Goal: Task Accomplishment & Management: Use online tool/utility

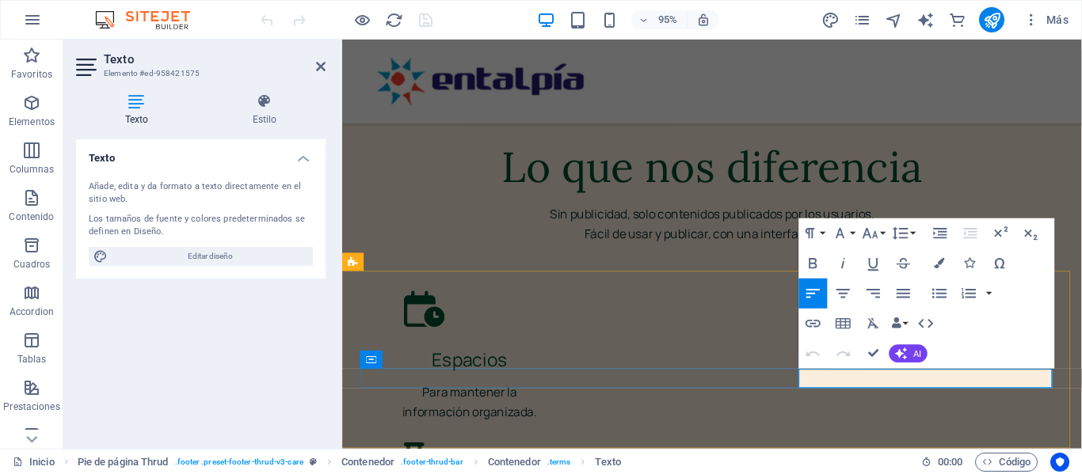
scroll to position [3188, 0]
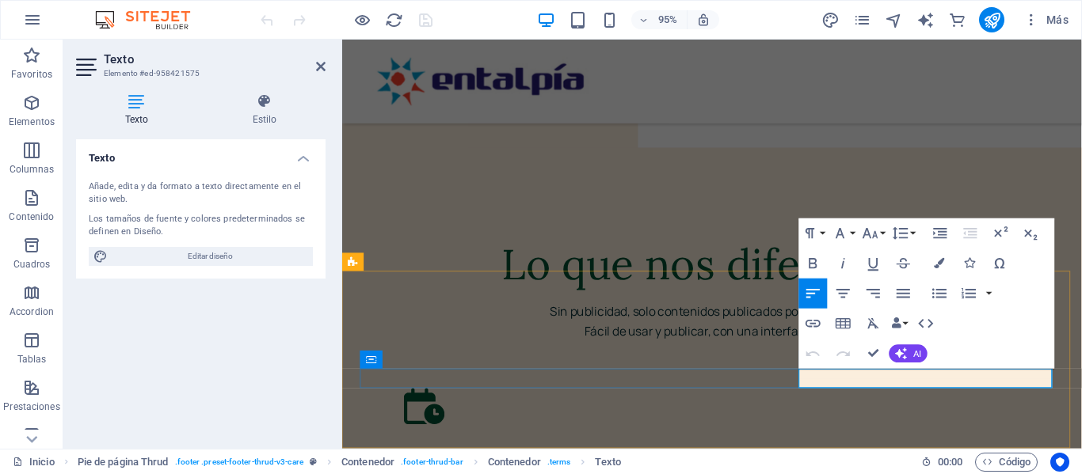
drag, startPoint x: 985, startPoint y: 395, endPoint x: 861, endPoint y: 395, distance: 124.3
click at [816, 322] on icon "button" at bounding box center [813, 324] width 18 height 18
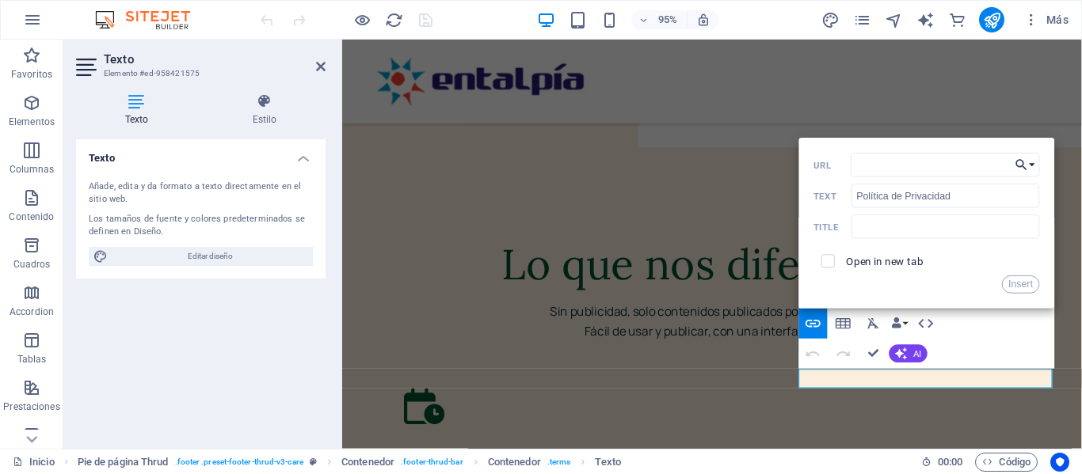
click at [1029, 162] on icon "button" at bounding box center [1021, 165] width 15 height 18
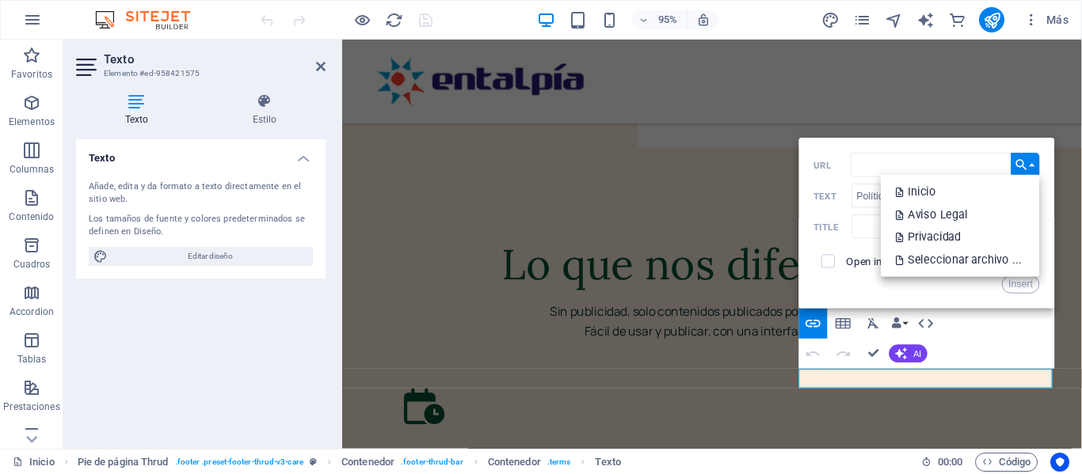
click at [861, 279] on div "Insert" at bounding box center [927, 285] width 226 height 18
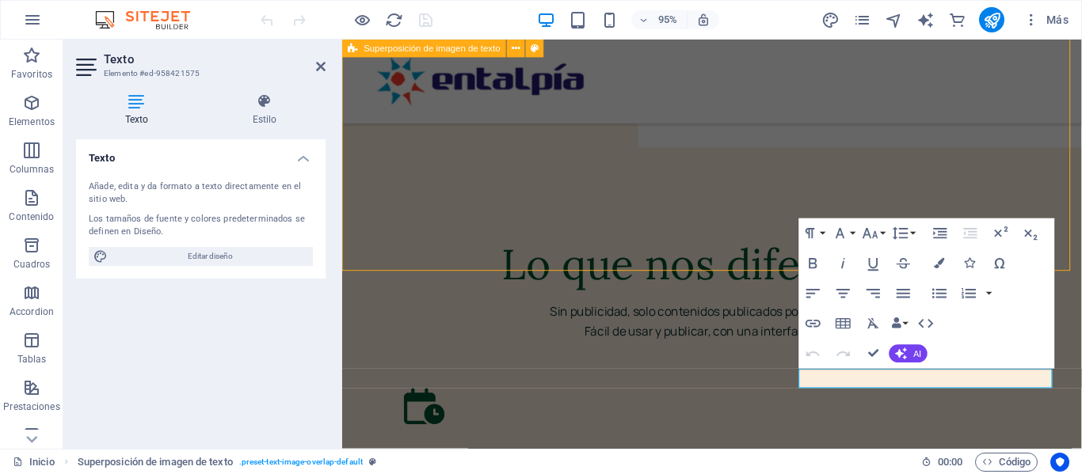
scroll to position [3269, 0]
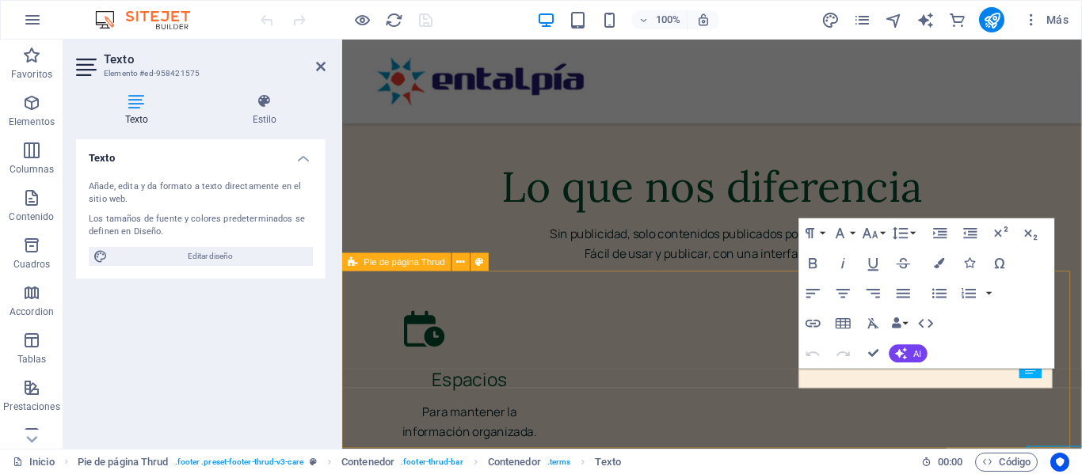
scroll to position [3188, 0]
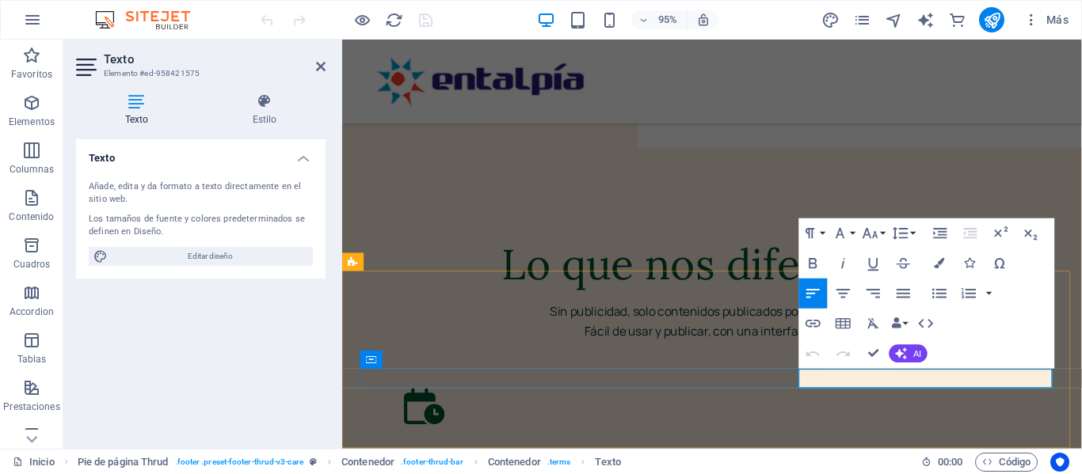
drag, startPoint x: 985, startPoint y: 395, endPoint x: 859, endPoint y: 395, distance: 125.9
click at [818, 321] on icon "button" at bounding box center [812, 325] width 15 height 8
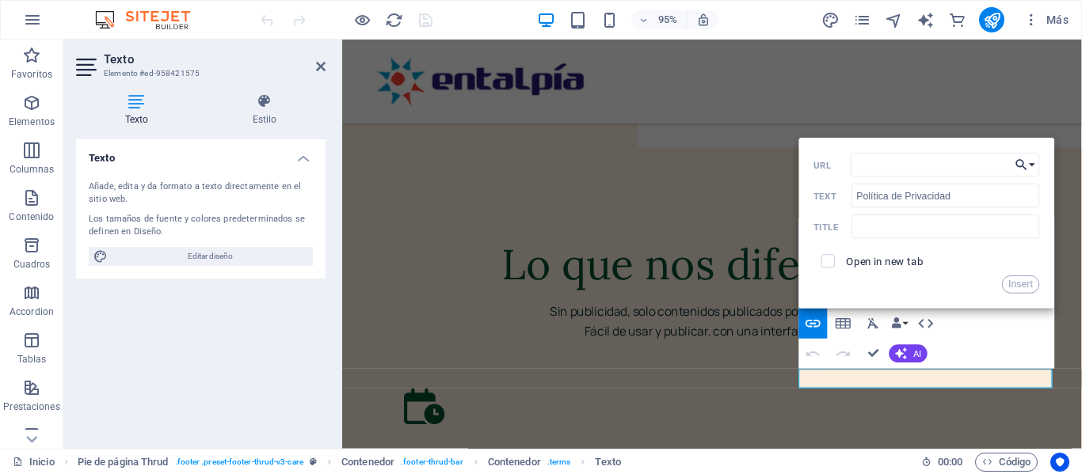
click at [1034, 171] on button "Choose Link" at bounding box center [1025, 166] width 29 height 24
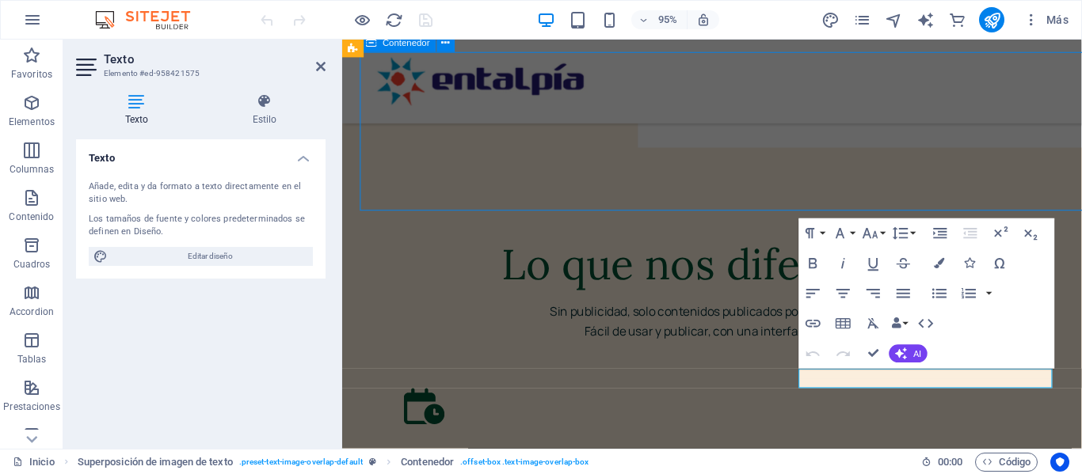
scroll to position [3269, 0]
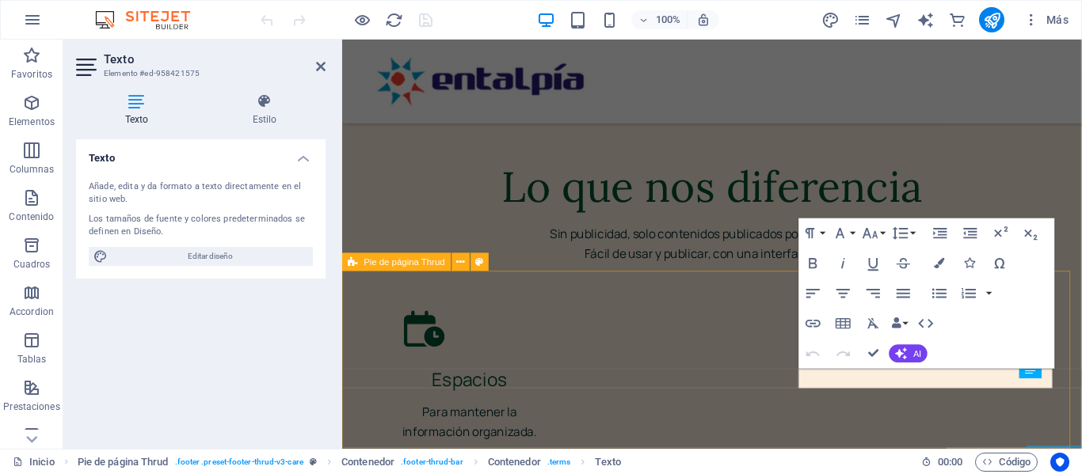
scroll to position [3188, 0]
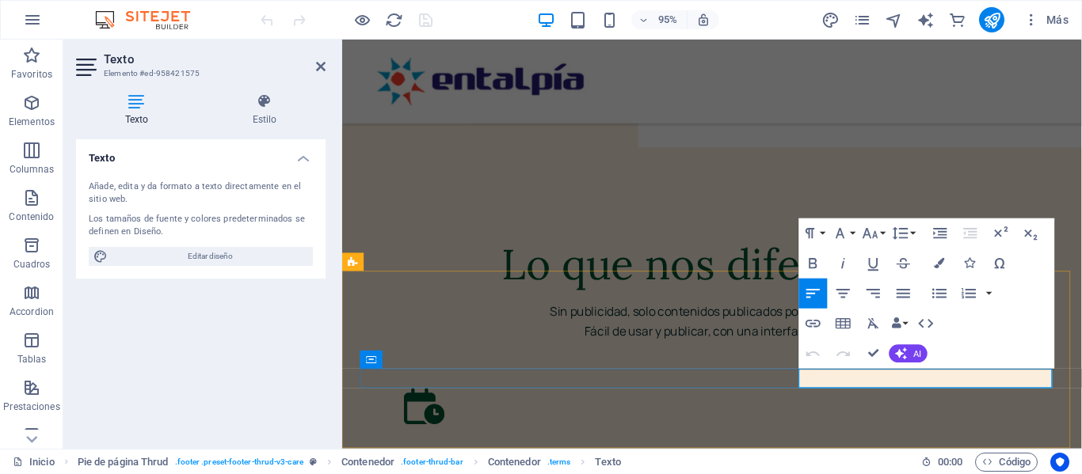
drag, startPoint x: 992, startPoint y: 396, endPoint x: 824, endPoint y: 396, distance: 167.9
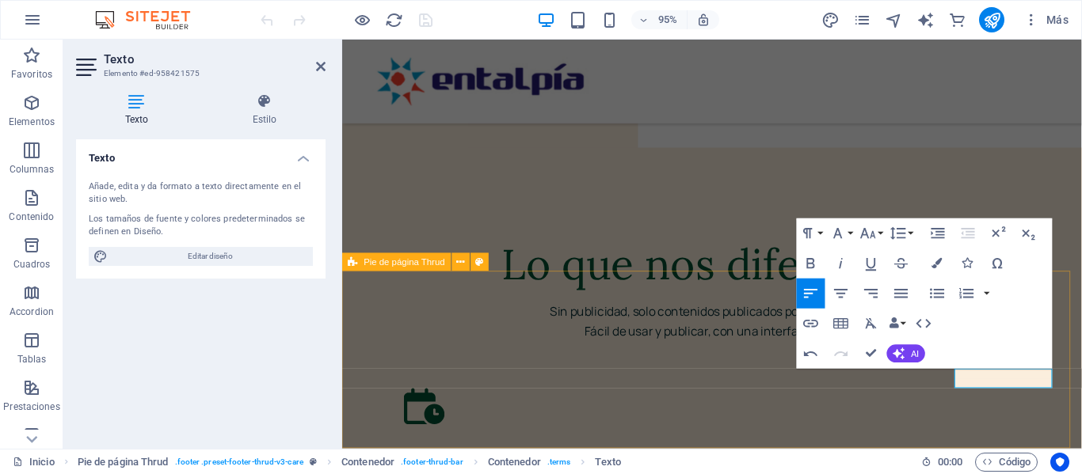
drag, startPoint x: 1020, startPoint y: 401, endPoint x: 1105, endPoint y: 394, distance: 85.8
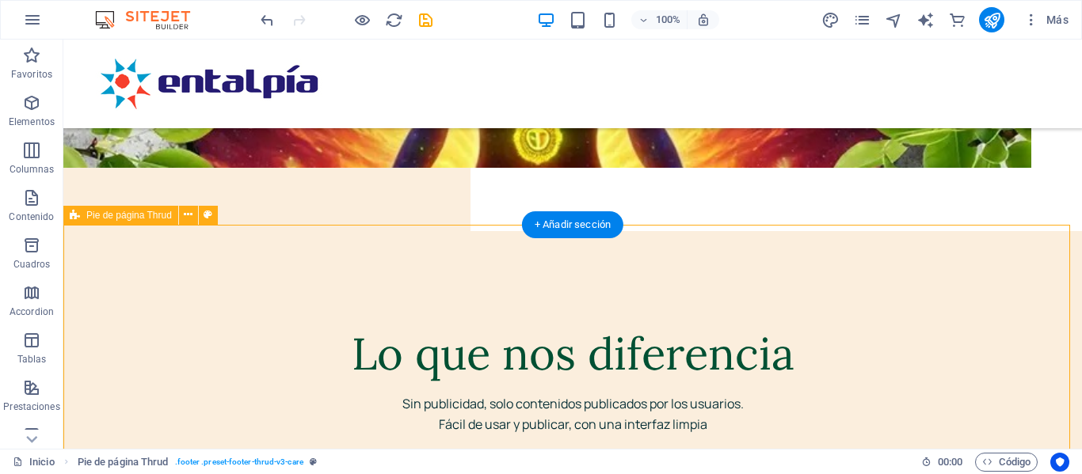
scroll to position [3411, 0]
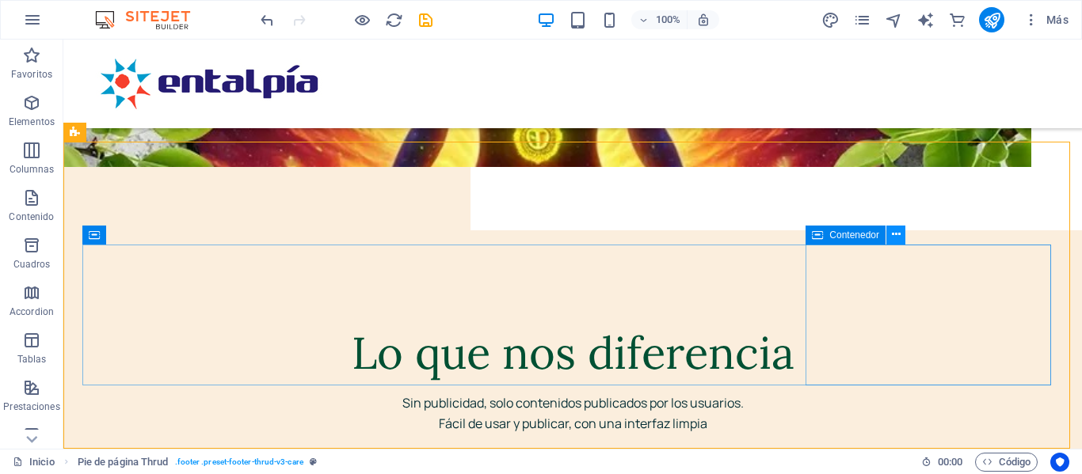
click at [899, 238] on icon at bounding box center [896, 234] width 9 height 17
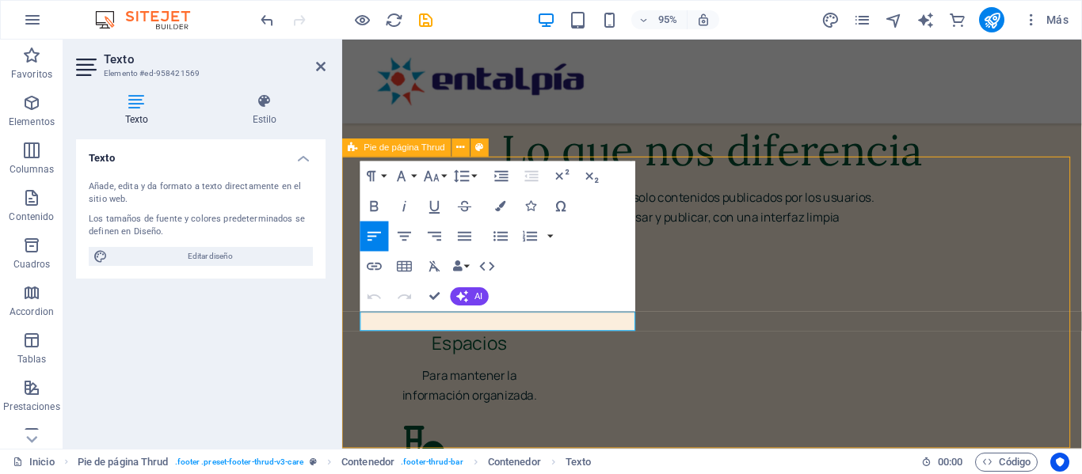
scroll to position [3390, 0]
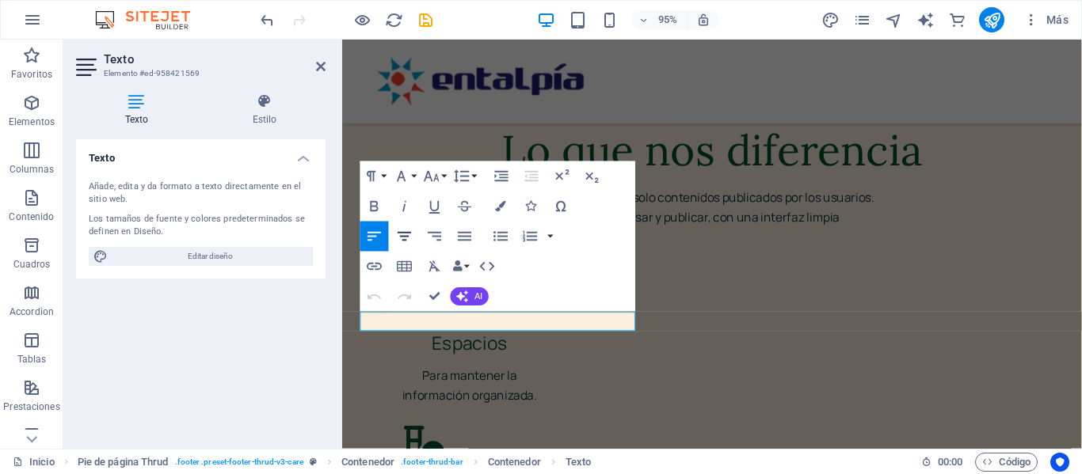
click at [404, 238] on icon "button" at bounding box center [404, 237] width 18 height 18
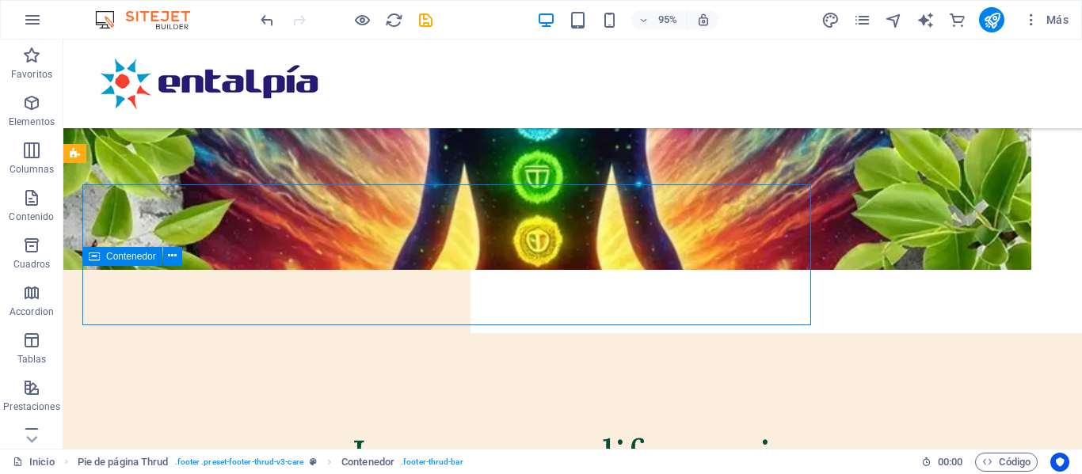
scroll to position [3390, 0]
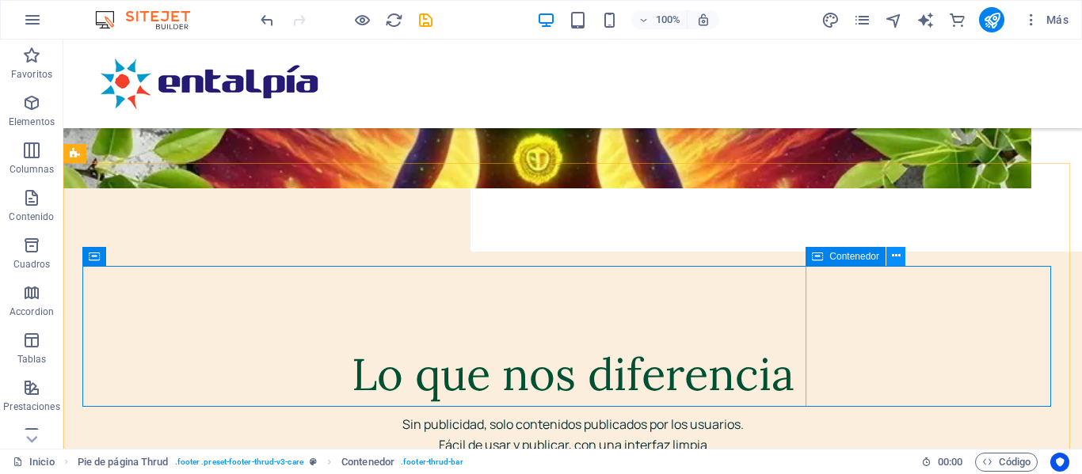
click at [900, 257] on button at bounding box center [895, 256] width 19 height 19
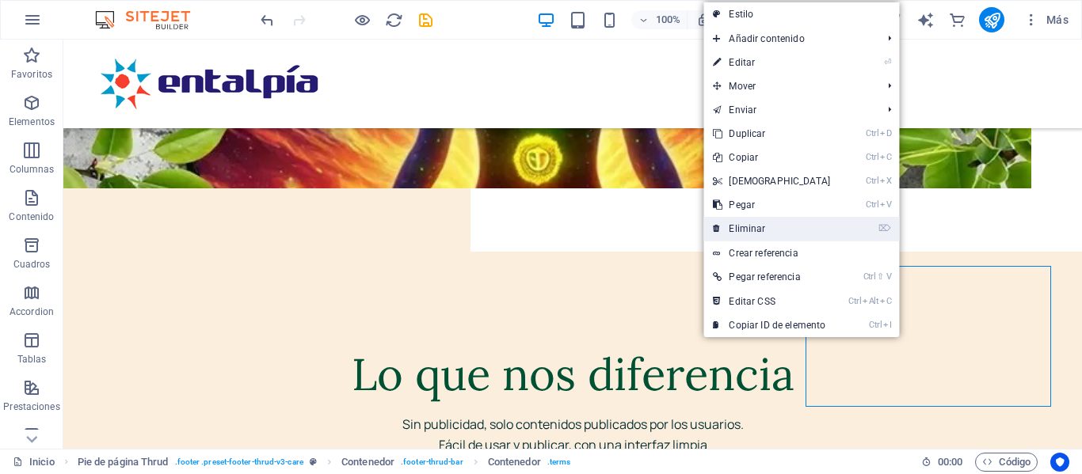
click at [789, 233] on link "⌦ Eliminar" at bounding box center [771, 229] width 136 height 24
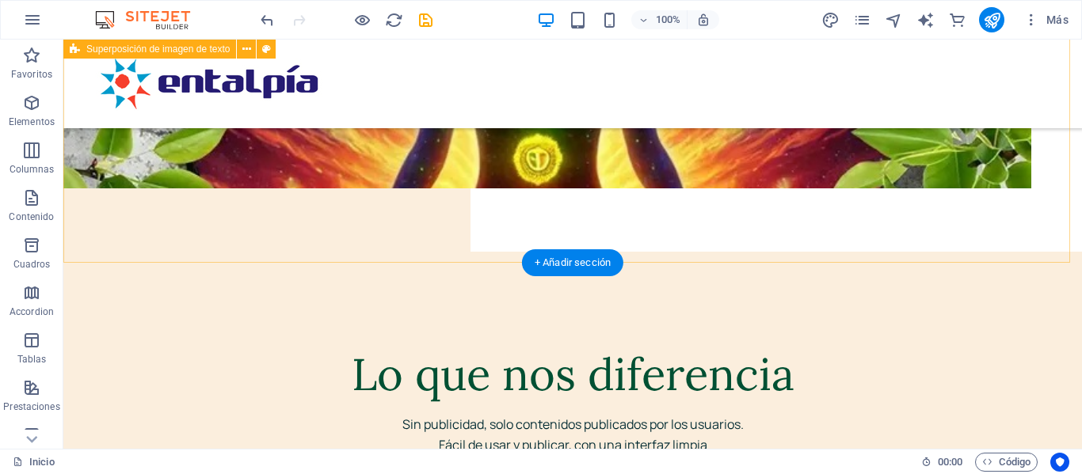
scroll to position [3290, 0]
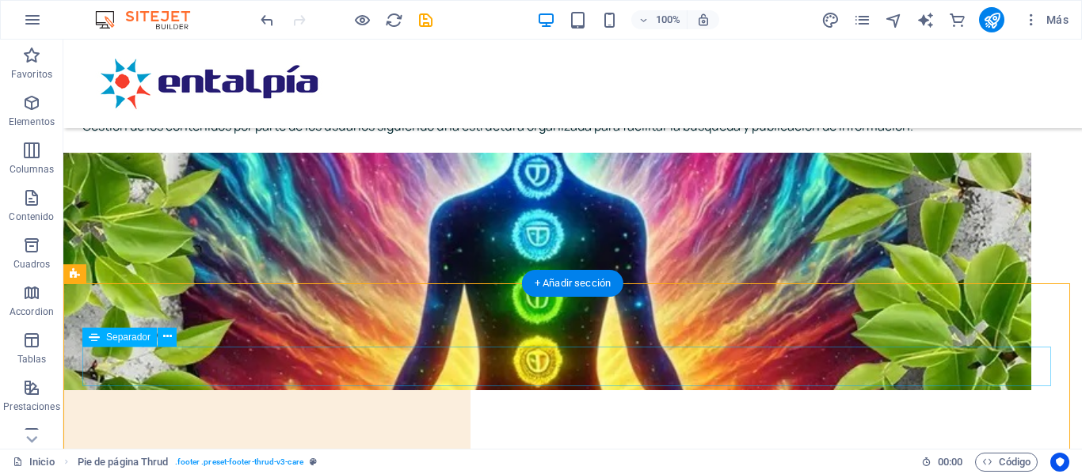
scroll to position [3269, 0]
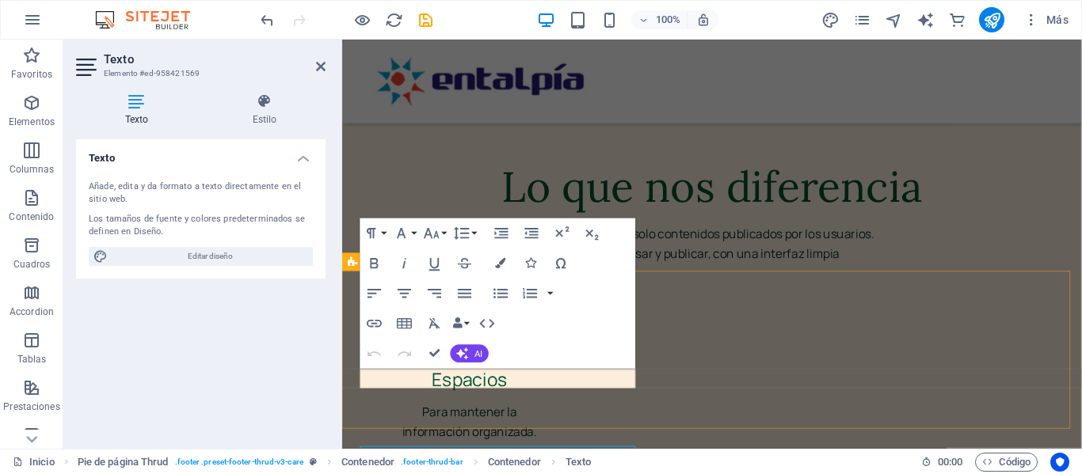
scroll to position [3188, 0]
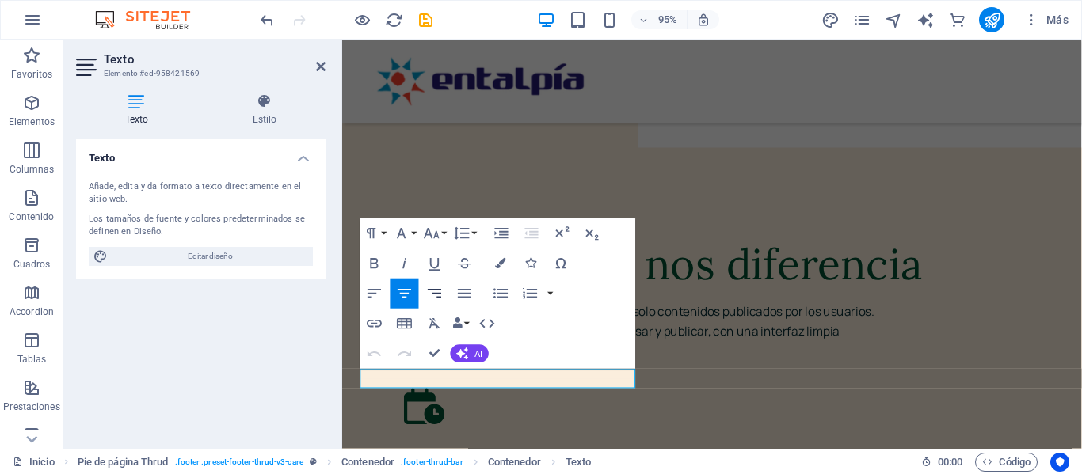
click at [438, 294] on icon "button" at bounding box center [434, 294] width 13 height 9
click at [405, 294] on icon "button" at bounding box center [403, 294] width 13 height 9
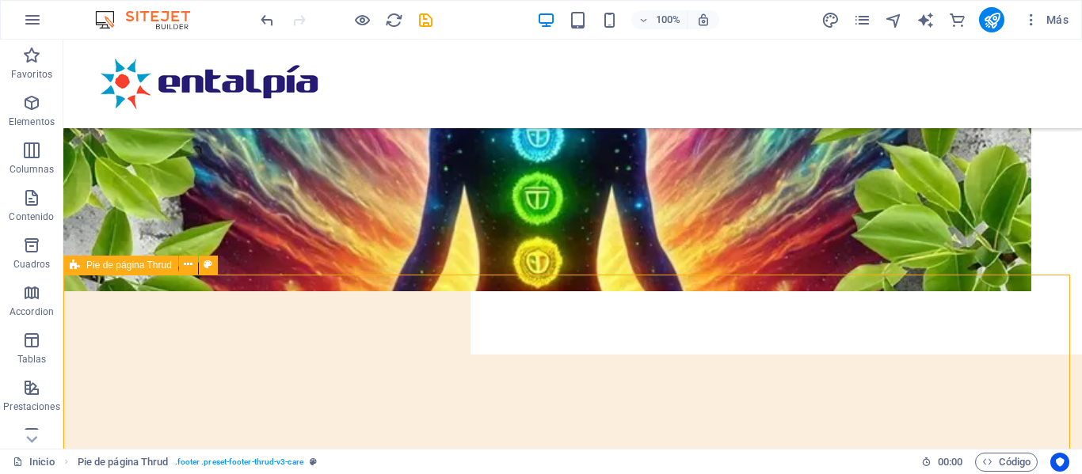
scroll to position [3290, 0]
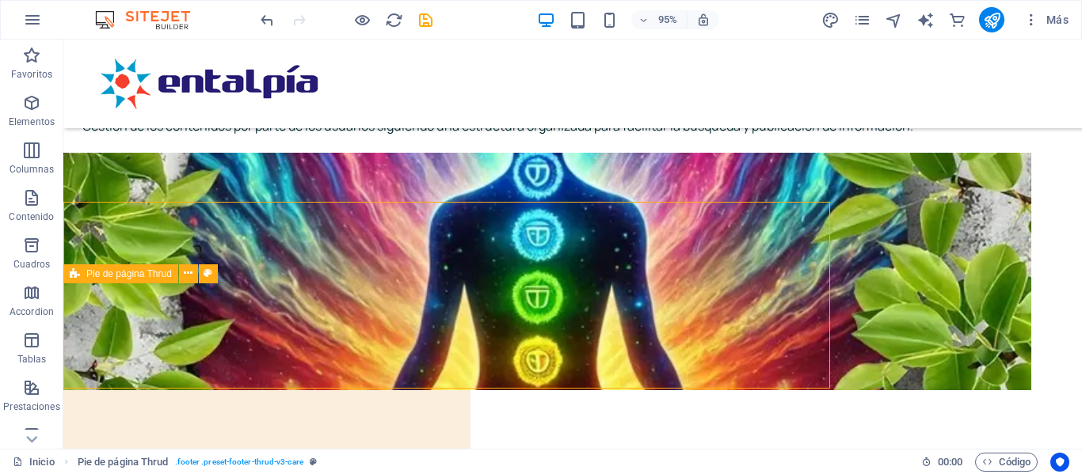
scroll to position [3269, 0]
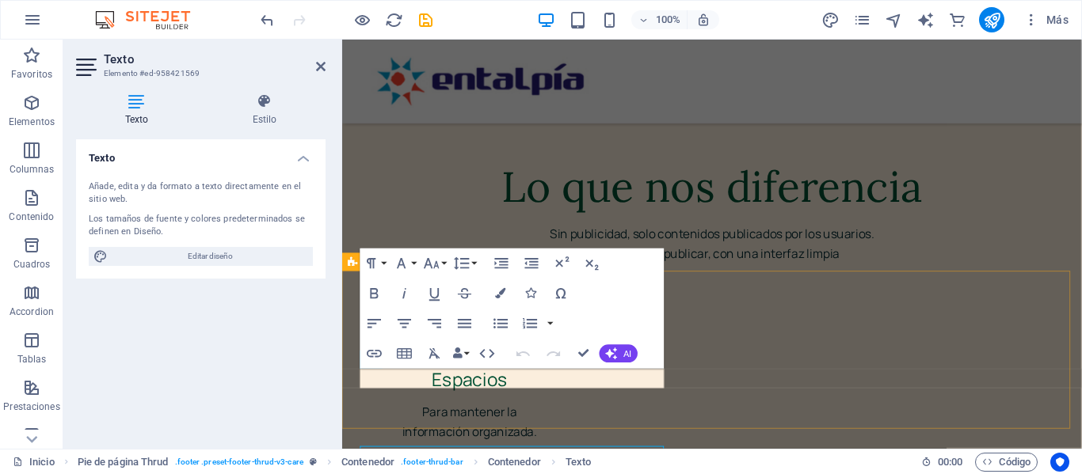
scroll to position [3188, 0]
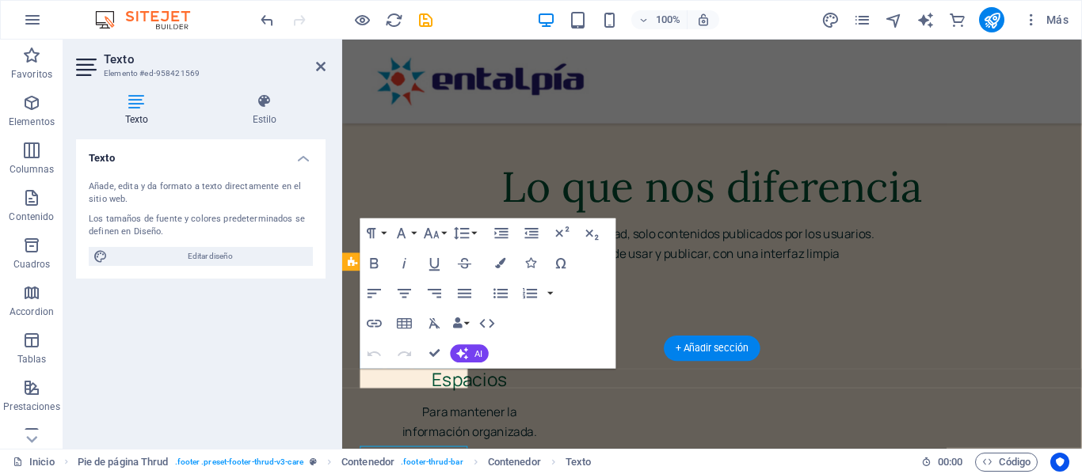
click at [173, 396] on div "Texto Añade, edita y da formato a texto directamente en el sitio web. Los tamañ…" at bounding box center [200, 287] width 249 height 297
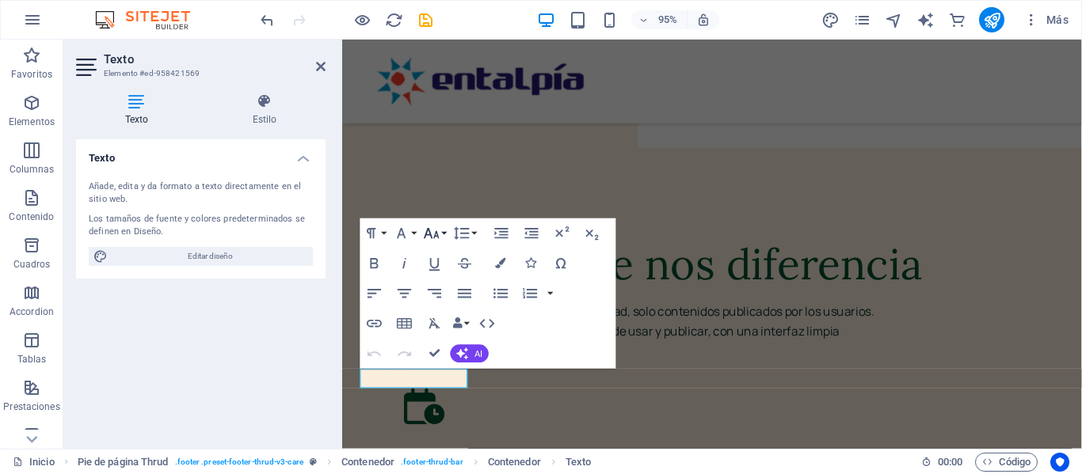
click at [445, 235] on button "Font Size" at bounding box center [434, 234] width 29 height 30
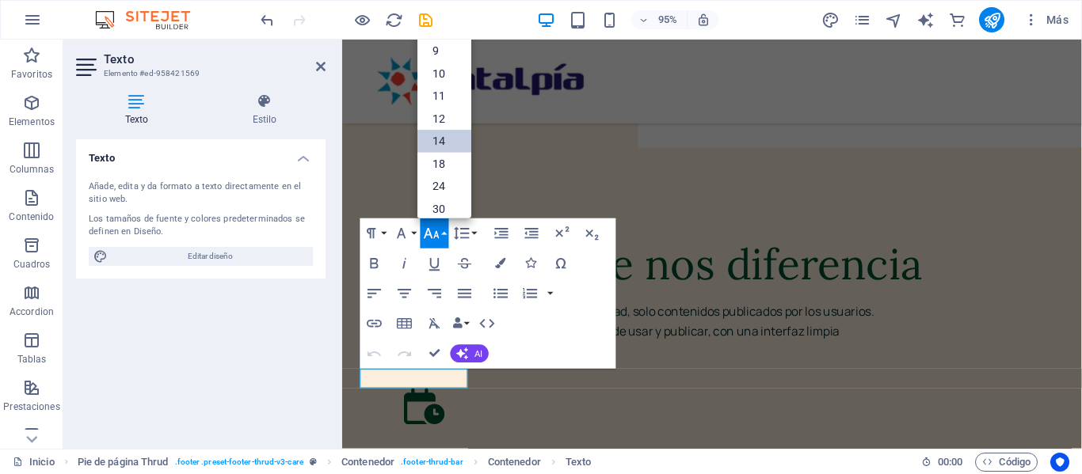
click at [443, 137] on link "14" at bounding box center [444, 142] width 54 height 23
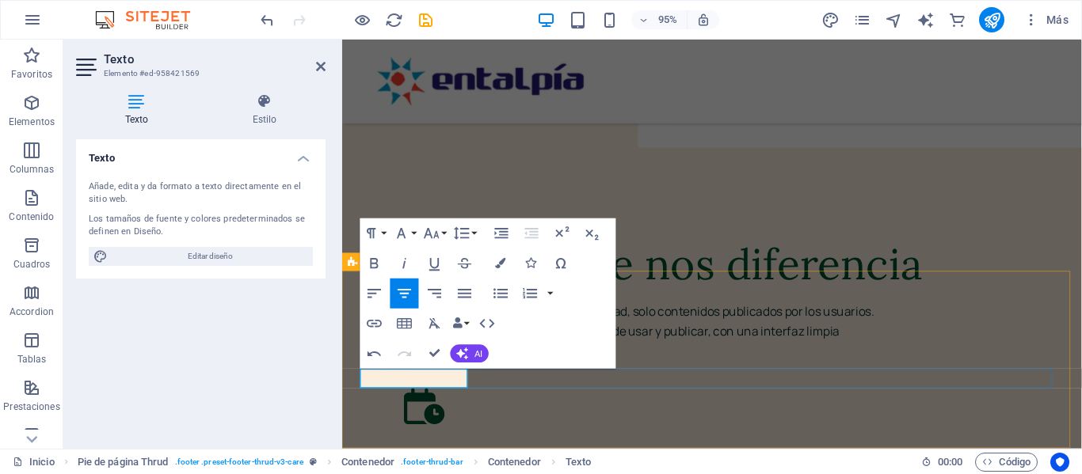
drag, startPoint x: 471, startPoint y: 394, endPoint x: 377, endPoint y: 392, distance: 94.2
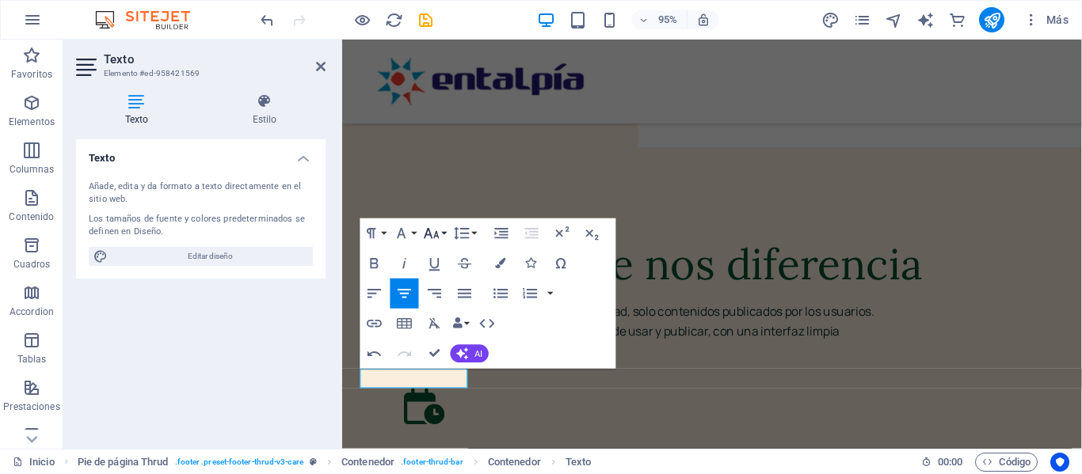
click at [444, 231] on button "Font Size" at bounding box center [434, 234] width 29 height 30
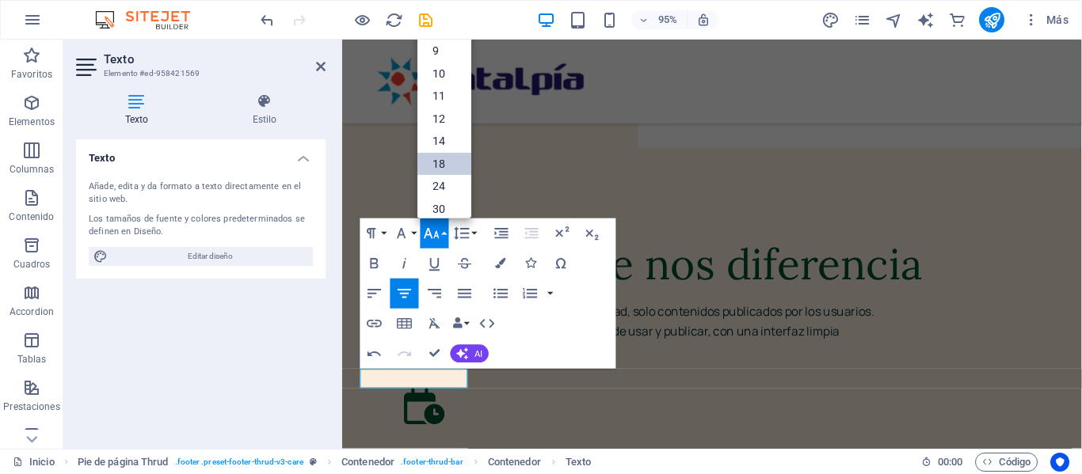
click at [447, 158] on link "18" at bounding box center [444, 165] width 54 height 23
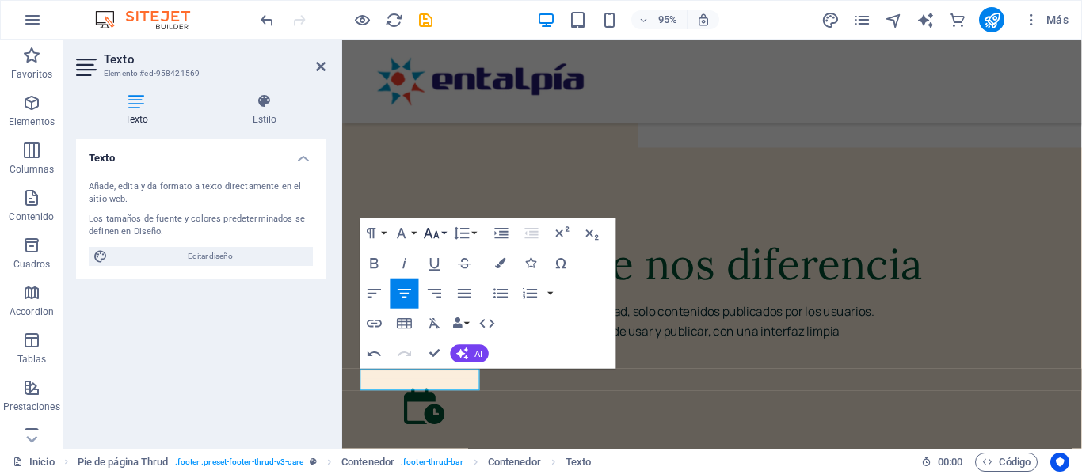
click at [445, 234] on button "Font Size" at bounding box center [434, 234] width 29 height 30
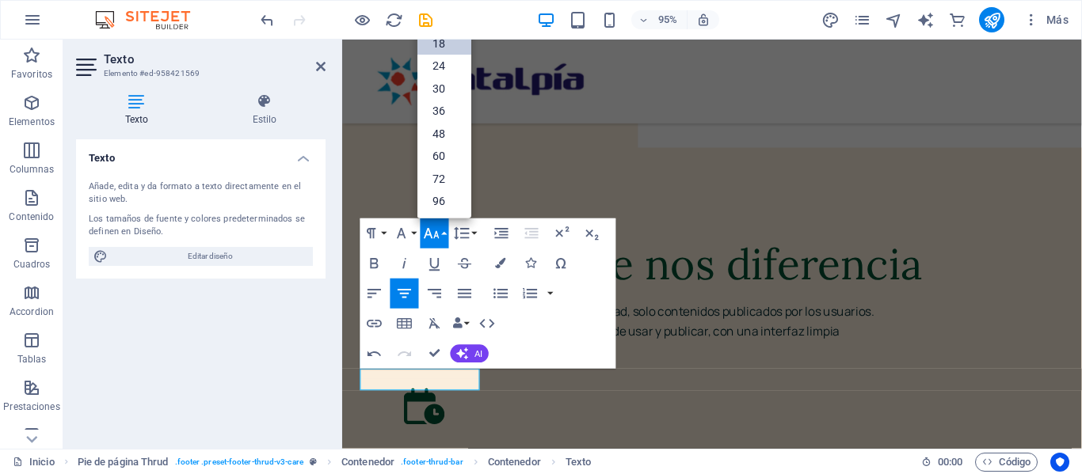
scroll to position [127, 0]
click at [444, 67] on link "24" at bounding box center [444, 66] width 54 height 23
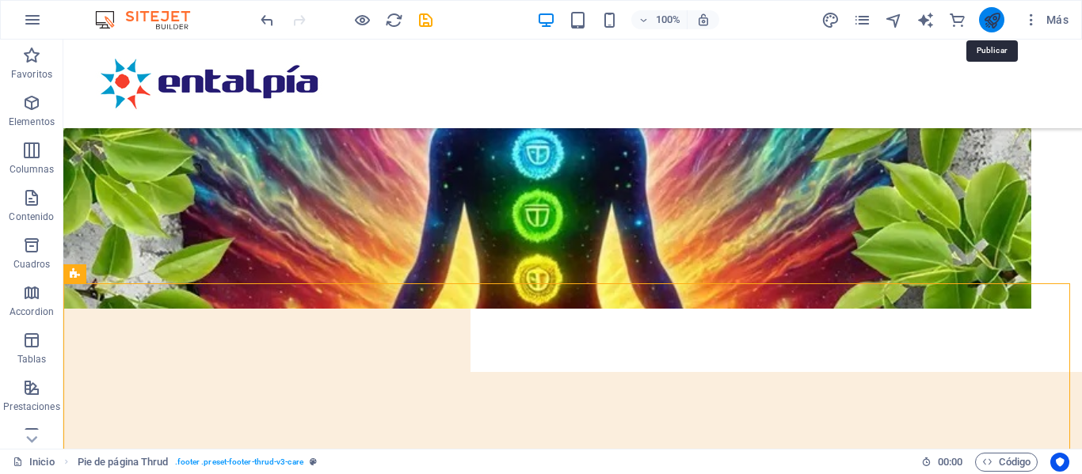
click at [989, 13] on icon "publish" at bounding box center [992, 20] width 18 height 18
